Goal: Task Accomplishment & Management: Manage account settings

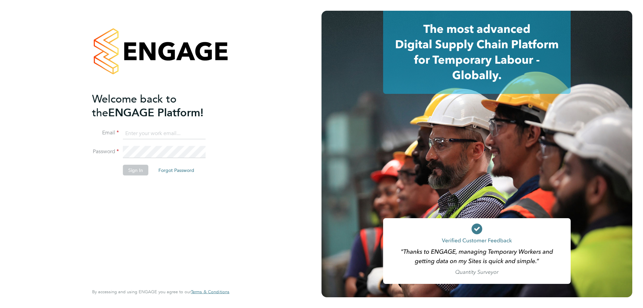
type input "mia@net-temps.co.uk"
click at [135, 171] on button "Sign In" at bounding box center [135, 170] width 25 height 11
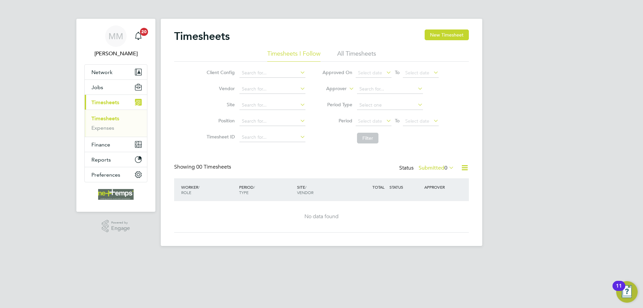
click at [352, 55] on li "All Timesheets" at bounding box center [356, 56] width 39 height 12
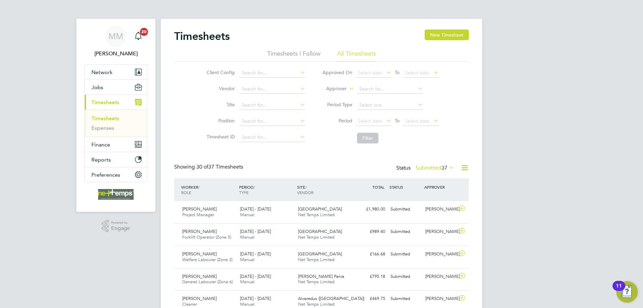
click at [115, 117] on link "Timesheets" at bounding box center [105, 118] width 28 height 6
click at [116, 105] on span "Timesheets" at bounding box center [105, 102] width 28 height 6
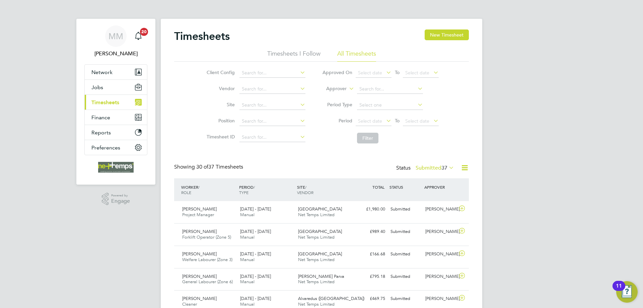
click at [116, 105] on span "Timesheets" at bounding box center [105, 102] width 28 height 6
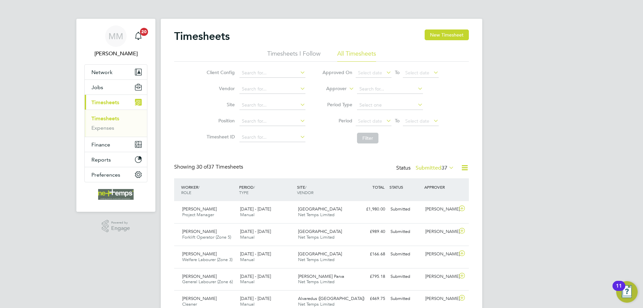
click at [103, 118] on link "Timesheets" at bounding box center [105, 118] width 28 height 6
click at [431, 34] on button "New Timesheet" at bounding box center [447, 34] width 44 height 11
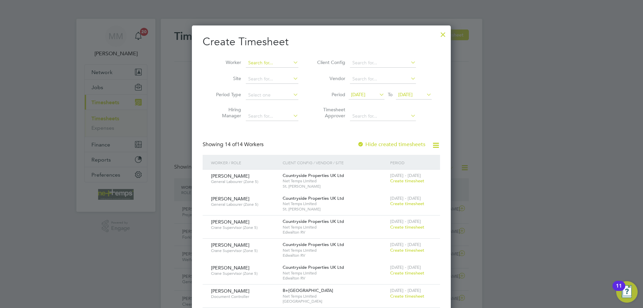
click at [271, 63] on input at bounding box center [272, 62] width 53 height 9
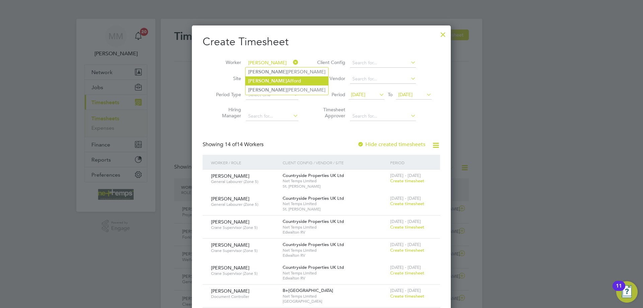
click at [268, 80] on li "[PERSON_NAME]" at bounding box center [287, 80] width 83 height 9
type input "[PERSON_NAME]"
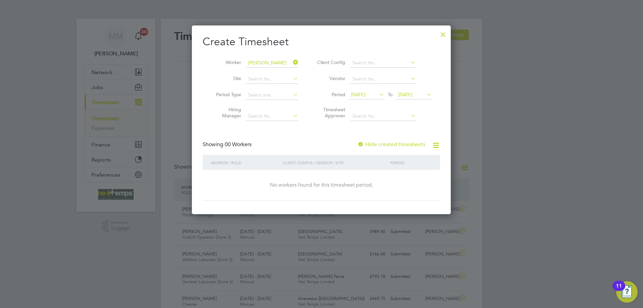
click at [390, 142] on label "Hide created timesheets" at bounding box center [391, 144] width 68 height 7
click at [365, 94] on span "[DATE]" at bounding box center [358, 94] width 14 height 6
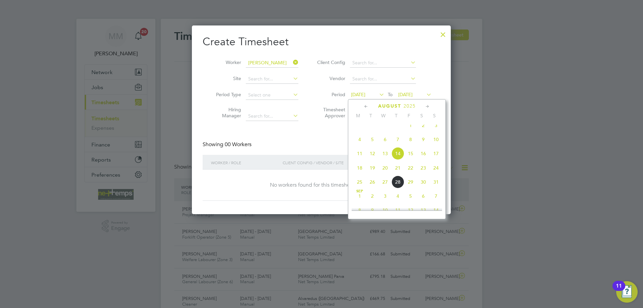
click at [413, 94] on span "[DATE]" at bounding box center [405, 94] width 14 height 6
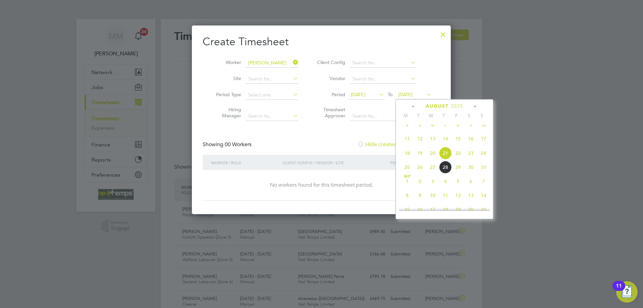
click at [483, 159] on span "24" at bounding box center [483, 153] width 13 height 13
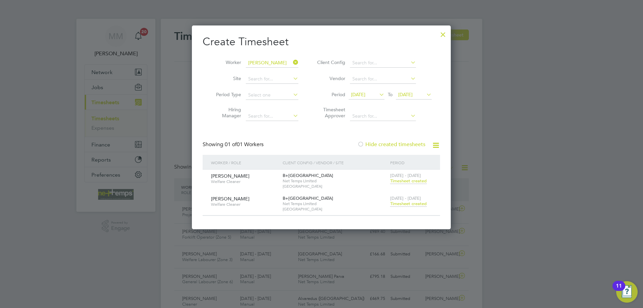
click at [403, 204] on span "Timesheet created" at bounding box center [408, 204] width 37 height 6
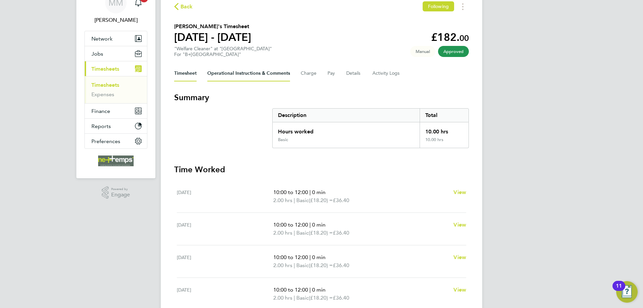
click at [234, 71] on Comments-tab "Operational Instructions & Comments" at bounding box center [248, 73] width 83 height 16
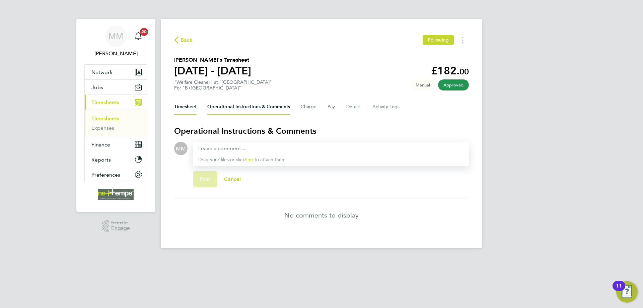
click at [185, 108] on button "Timesheet" at bounding box center [185, 107] width 22 height 16
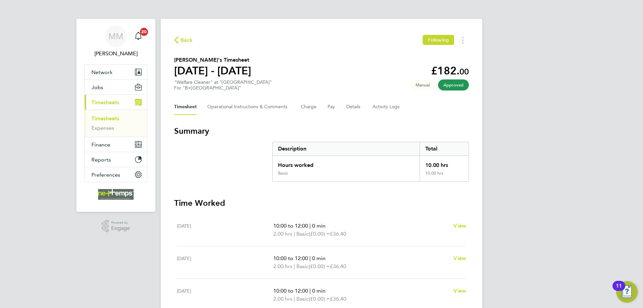
click at [280, 19] on div "Back Following [PERSON_NAME]'s Timesheet [DATE] - [DATE] £182. 00 "Welfare Clea…" at bounding box center [322, 246] width 322 height 455
click at [519, 56] on div "MM [PERSON_NAME] Notifications 20 Applications: Network Team Members Businesses…" at bounding box center [321, 242] width 643 height 484
click at [512, 153] on div "MM [PERSON_NAME] Notifications 20 Applications: Network Team Members Businesses…" at bounding box center [321, 242] width 643 height 484
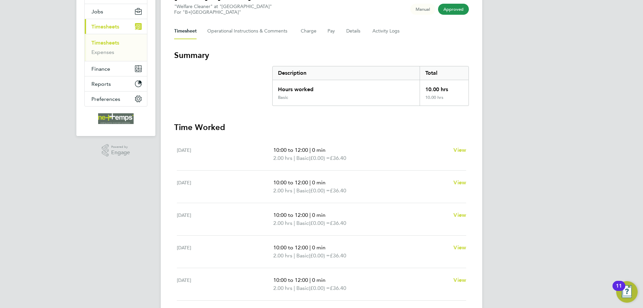
scroll to position [42, 0]
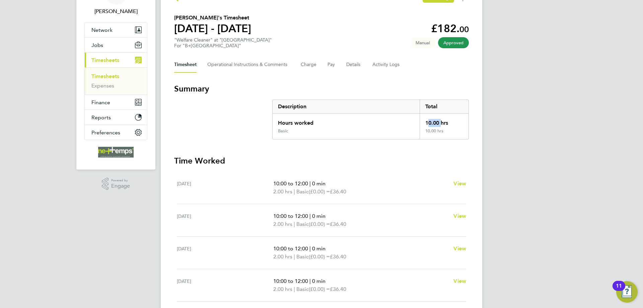
drag, startPoint x: 425, startPoint y: 122, endPoint x: 438, endPoint y: 123, distance: 13.1
click at [438, 123] on div "10.00 hrs" at bounding box center [444, 121] width 49 height 15
click at [452, 125] on div "10.00 hrs" at bounding box center [444, 121] width 49 height 15
click at [542, 124] on div "MM [PERSON_NAME] Notifications 20 Applications: Network Team Members Businesses…" at bounding box center [321, 200] width 643 height 484
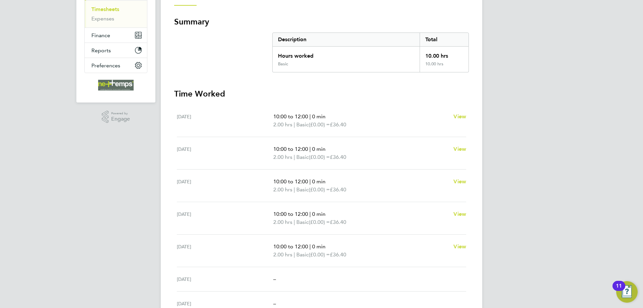
scroll to position [95, 0]
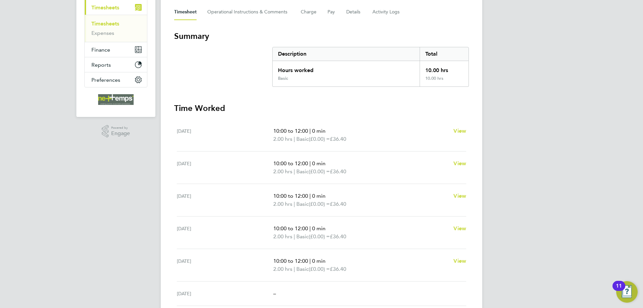
click at [605, 139] on div "MM [PERSON_NAME] Notifications 20 Applications: Network Team Members Businesses…" at bounding box center [321, 147] width 643 height 484
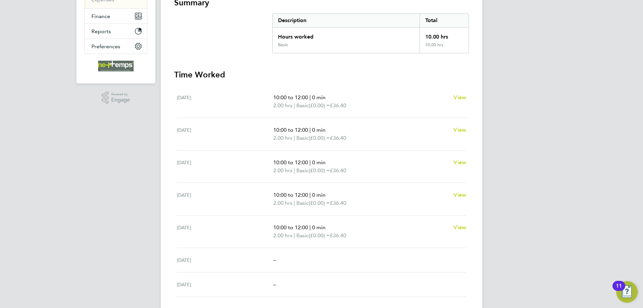
click at [540, 135] on div "MM [PERSON_NAME] Notifications 20 Applications: Network Team Members Businesses…" at bounding box center [321, 114] width 643 height 484
drag, startPoint x: 274, startPoint y: 98, endPoint x: 307, endPoint y: 148, distance: 60.1
click at [304, 123] on ul "[DATE] 10:00 to 12:00 | 0 min 2.00 hrs | Basic (£0.00) = £36.40 View [DATE] 10:…" at bounding box center [321, 190] width 295 height 211
click at [307, 148] on div "[DATE] 10:00 to 12:00 | 0 min 2.00 hrs | Basic (£0.00) = £36.40 View" at bounding box center [321, 134] width 289 height 32
drag, startPoint x: 352, startPoint y: 237, endPoint x: 291, endPoint y: 221, distance: 62.8
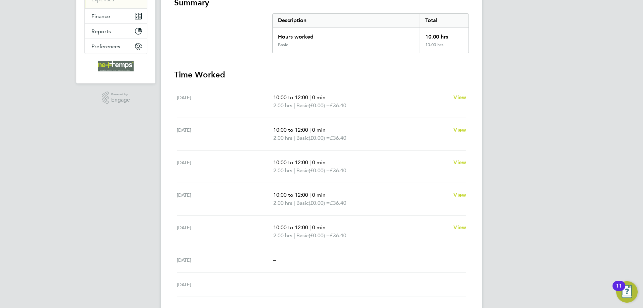
click at [291, 221] on div "[DATE] 10:00 to 12:00 | 0 min 2.00 hrs | Basic (£0.00) = £36.40 View" at bounding box center [321, 231] width 289 height 32
click at [288, 170] on span "2.00 hrs" at bounding box center [282, 170] width 19 height 6
click at [525, 146] on div "MM [PERSON_NAME] Notifications 20 Applications: Network Team Members Businesses…" at bounding box center [321, 114] width 643 height 484
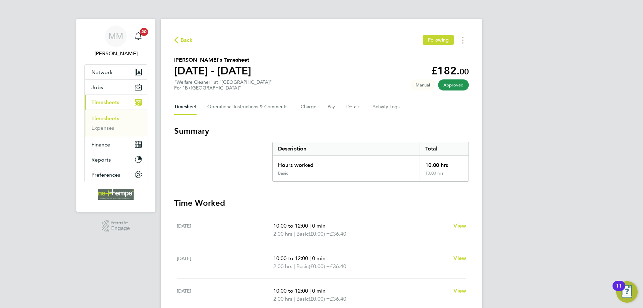
click at [560, 169] on div "MM [PERSON_NAME] Notifications 20 Applications: Network Team Members Businesses…" at bounding box center [321, 242] width 643 height 484
drag, startPoint x: 174, startPoint y: 60, endPoint x: 239, endPoint y: 60, distance: 65.0
click at [239, 60] on div "Back Following [PERSON_NAME]'s Timesheet [DATE] - [DATE] £182. 00 "Welfare Clea…" at bounding box center [322, 246] width 322 height 455
click at [561, 110] on div "MM [PERSON_NAME] Notifications 20 Applications: Network Team Members Businesses…" at bounding box center [321, 242] width 643 height 484
click at [346, 109] on button "Details" at bounding box center [353, 107] width 15 height 16
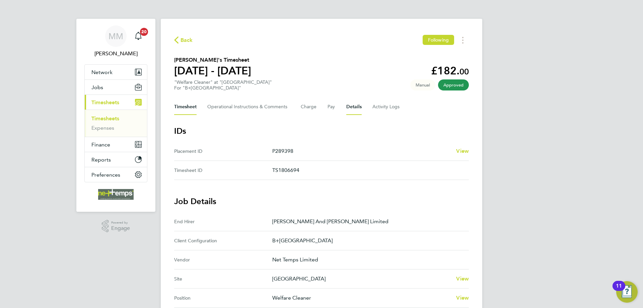
click at [188, 109] on button "Timesheet" at bounding box center [185, 107] width 22 height 16
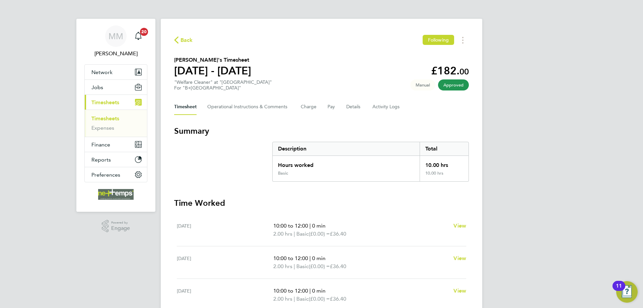
click at [571, 134] on div "MM [PERSON_NAME] Notifications 20 Applications: Network Team Members Businesses…" at bounding box center [321, 242] width 643 height 484
click at [248, 106] on Comments-tab "Operational Instructions & Comments" at bounding box center [248, 107] width 83 height 16
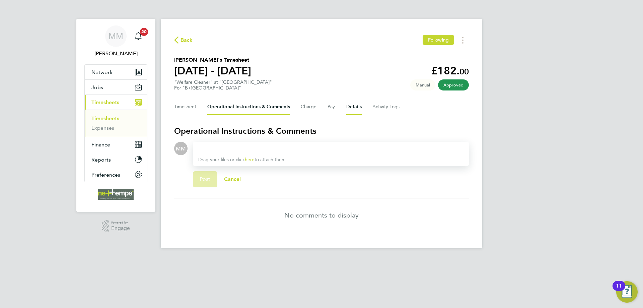
click at [352, 105] on button "Details" at bounding box center [353, 107] width 15 height 16
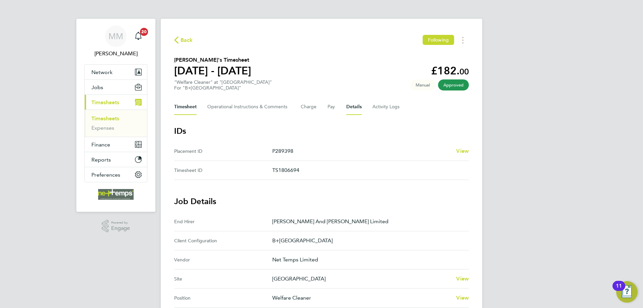
click at [184, 108] on button "Timesheet" at bounding box center [185, 107] width 22 height 16
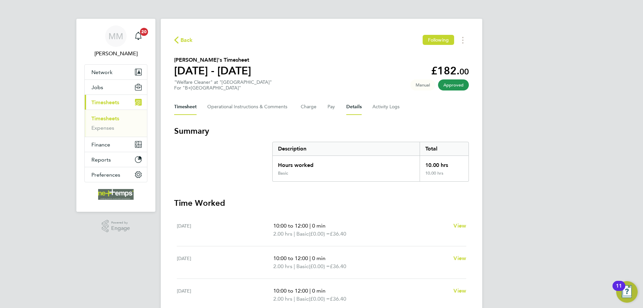
click at [357, 107] on button "Details" at bounding box center [353, 107] width 15 height 16
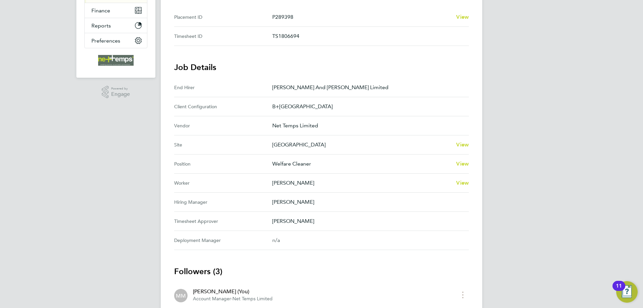
scroll to position [168, 0]
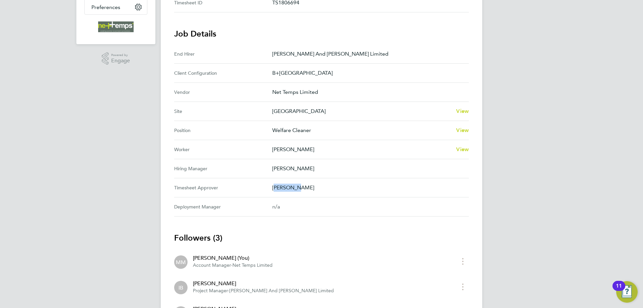
drag, startPoint x: 274, startPoint y: 189, endPoint x: 294, endPoint y: 188, distance: 20.8
click at [294, 188] on p "[PERSON_NAME]" at bounding box center [367, 188] width 191 height 8
click at [614, 203] on div "MM [PERSON_NAME] Notifications 20 Applications: Network Team Members Businesses…" at bounding box center [321, 101] width 643 height 538
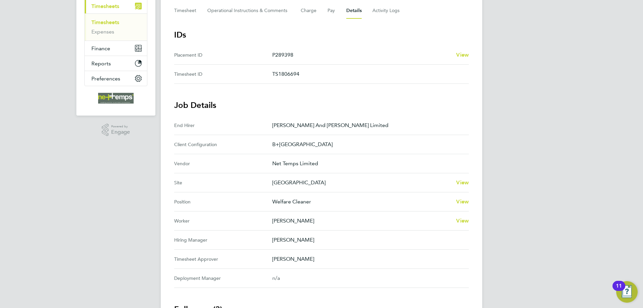
scroll to position [0, 0]
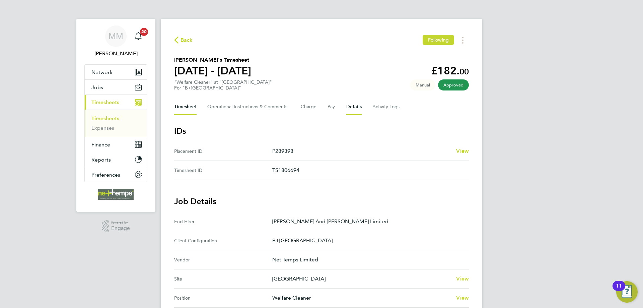
click at [183, 109] on button "Timesheet" at bounding box center [185, 107] width 22 height 16
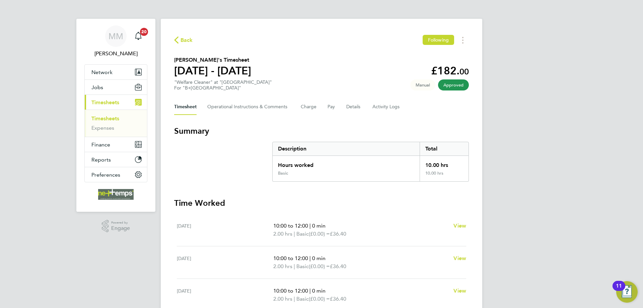
click at [105, 119] on link "Timesheets" at bounding box center [105, 118] width 28 height 6
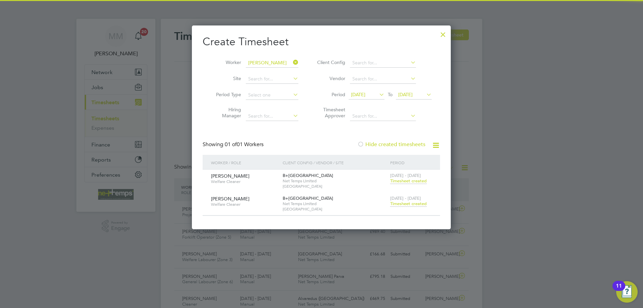
scroll to position [17, 58]
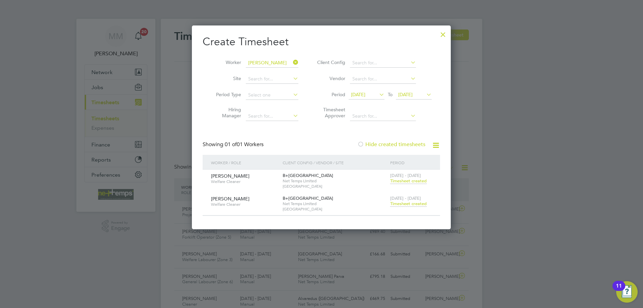
click at [440, 32] on div at bounding box center [443, 33] width 12 height 12
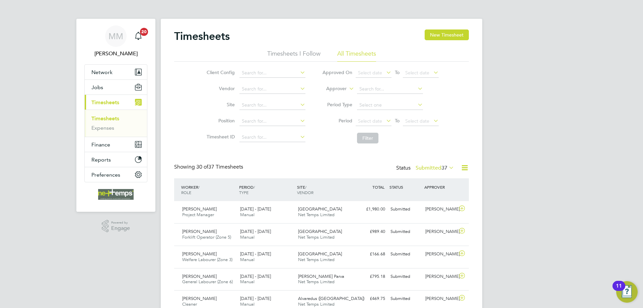
click at [107, 91] on button "Jobs" at bounding box center [116, 87] width 62 height 15
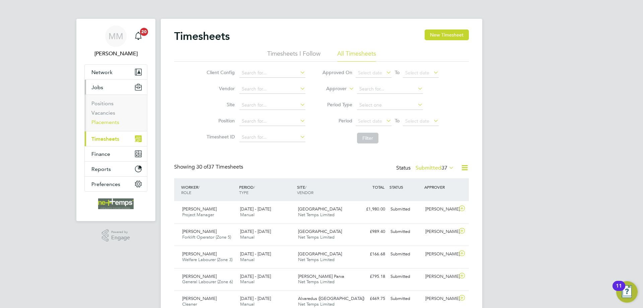
click at [106, 122] on link "Placements" at bounding box center [105, 122] width 28 height 6
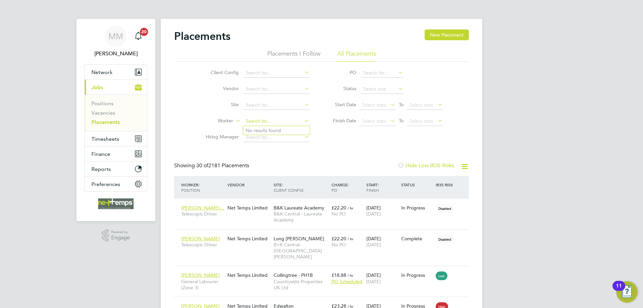
click at [253, 120] on input at bounding box center [277, 121] width 66 height 9
